Goal: Transaction & Acquisition: Subscribe to service/newsletter

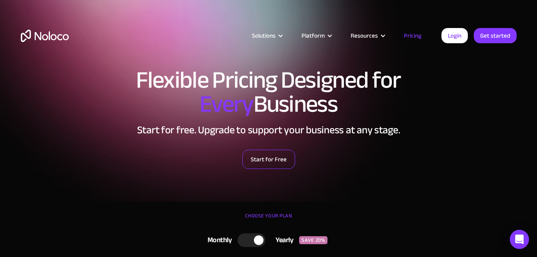
click at [276, 159] on link "Start for Free" at bounding box center [268, 159] width 53 height 19
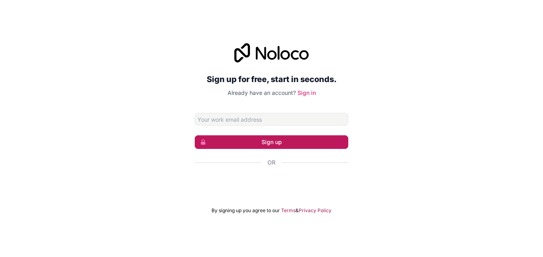
click at [284, 142] on button "Sign up" at bounding box center [272, 142] width 154 height 14
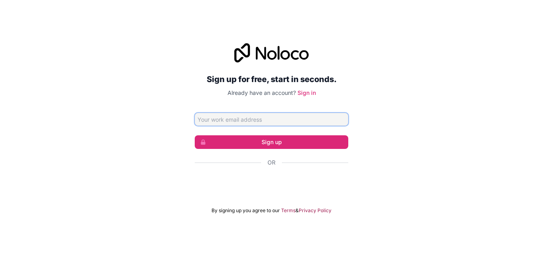
click at [284, 120] on input "Email address" at bounding box center [272, 119] width 154 height 13
click at [285, 120] on input "whboulton" at bounding box center [272, 119] width 154 height 13
click at [195, 135] on button "Sign up" at bounding box center [272, 142] width 154 height 14
type input "w"
